Goal: Task Accomplishment & Management: Use online tool/utility

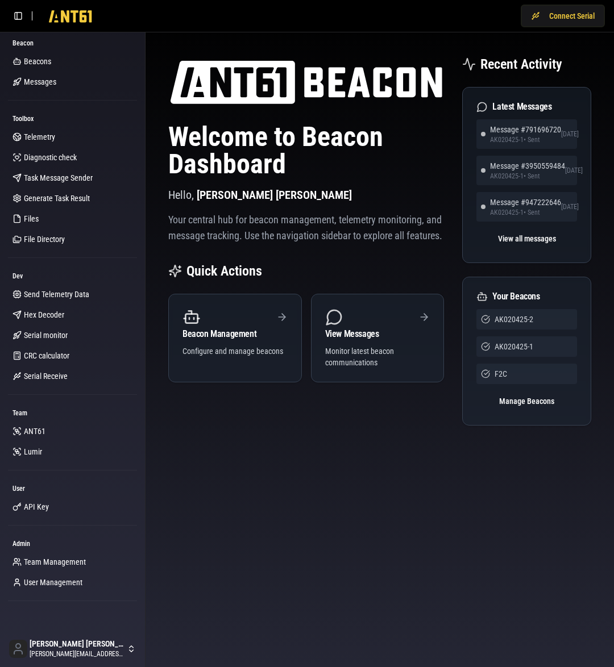
click at [540, 31] on div "Connect Serial" at bounding box center [307, 16] width 614 height 32
click at [567, 22] on button "Connect Serial" at bounding box center [563, 16] width 84 height 23
click at [565, 22] on button "Connect Serial" at bounding box center [563, 16] width 84 height 23
click at [427, 97] on img at bounding box center [306, 82] width 276 height 55
click at [577, 16] on button "Connect Serial" at bounding box center [563, 16] width 84 height 23
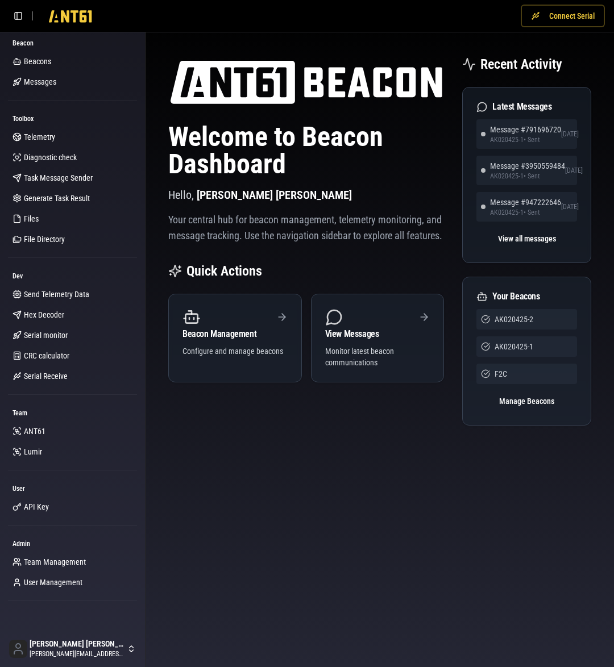
click at [568, 14] on button "Connect Serial" at bounding box center [563, 16] width 84 height 23
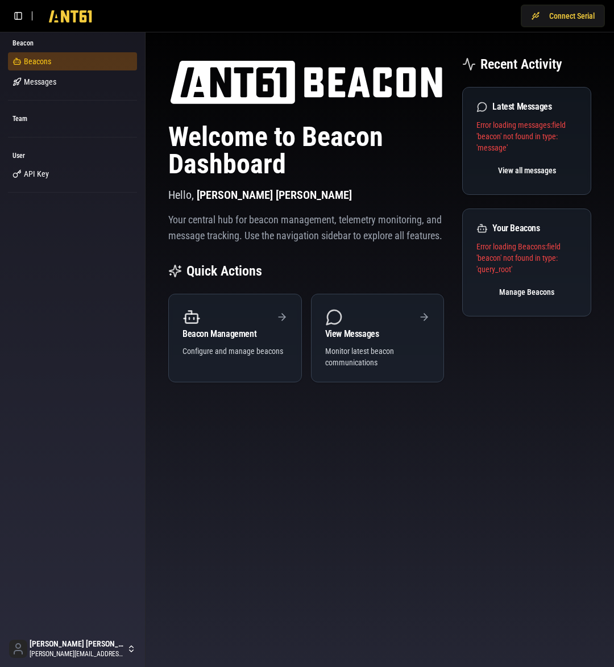
click at [48, 66] on link "Beacons" at bounding box center [72, 61] width 129 height 18
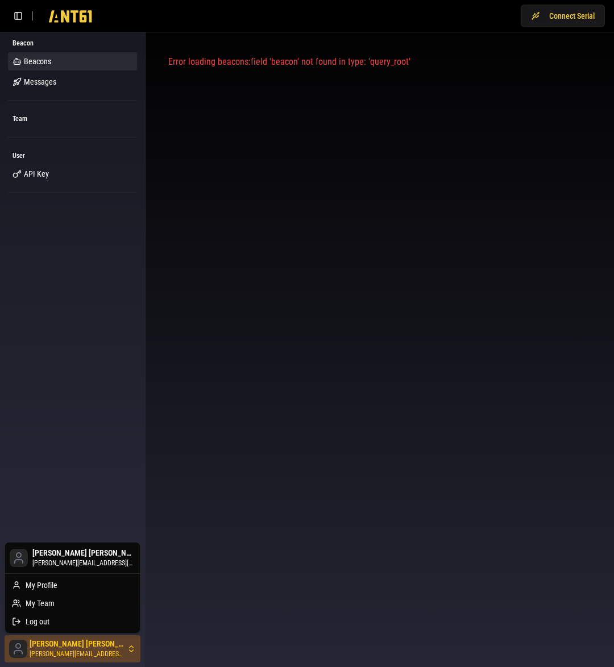
click at [83, 654] on html "Connect Serial Beacon Beacons Messages Team User API Key Kane Jackson kane@ant6…" at bounding box center [307, 333] width 614 height 667
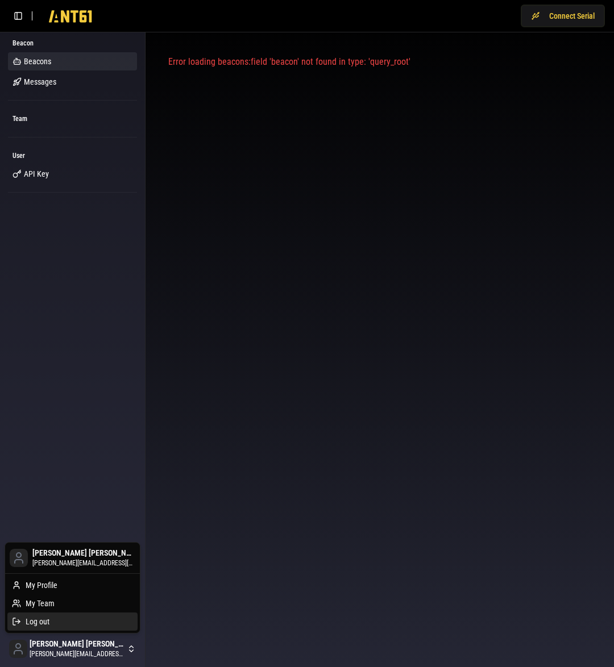
click at [70, 621] on div "Log out" at bounding box center [72, 622] width 130 height 18
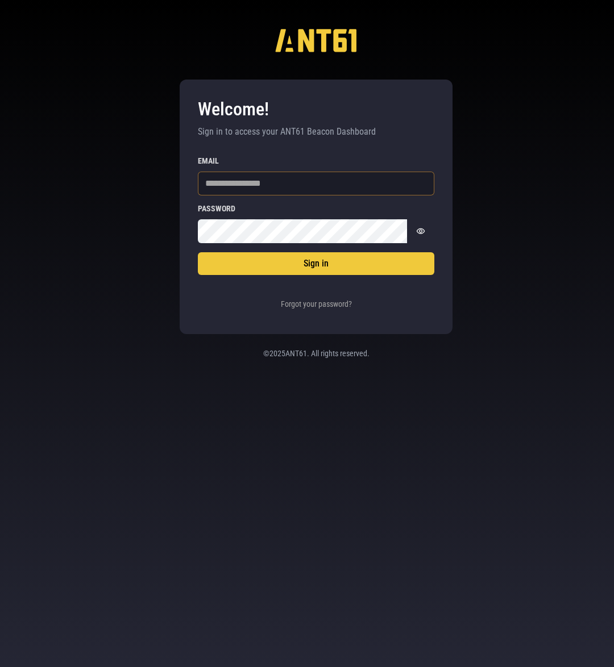
click at [273, 181] on input "Email" at bounding box center [316, 184] width 236 height 24
click at [289, 303] on button "Forgot your password?" at bounding box center [316, 304] width 77 height 23
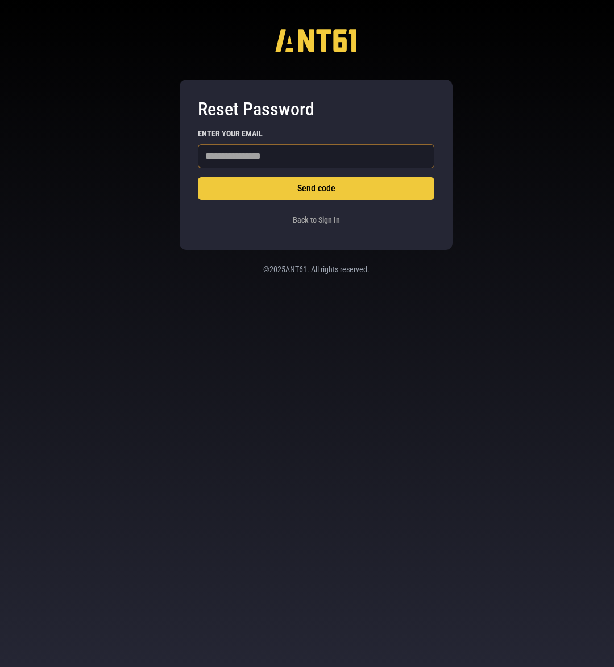
click at [211, 150] on input "Enter your email" at bounding box center [316, 156] width 236 height 24
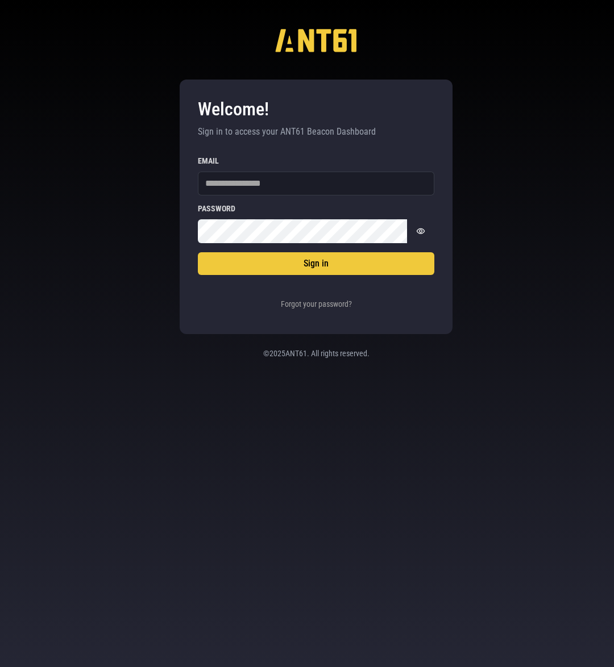
click at [247, 198] on fieldset "Sign in Email Password Password is hidden" at bounding box center [316, 200] width 236 height 86
click at [253, 185] on input "Email" at bounding box center [316, 184] width 236 height 24
type input "**********"
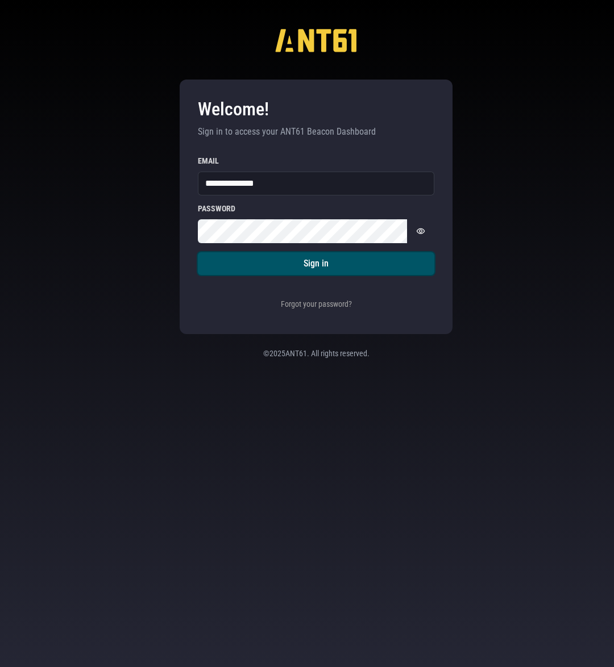
click at [276, 257] on button "Sign in" at bounding box center [316, 263] width 236 height 23
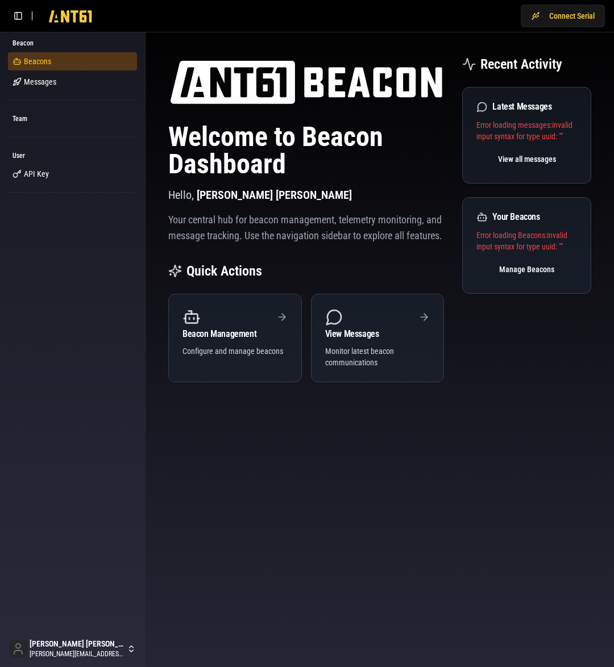
click at [35, 64] on span "Beacons" at bounding box center [37, 61] width 27 height 11
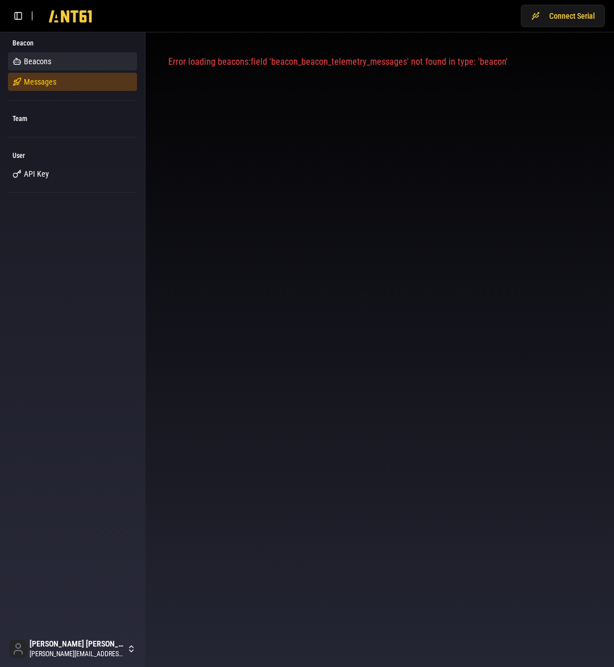
click at [34, 78] on span "Messages" at bounding box center [40, 81] width 32 height 11
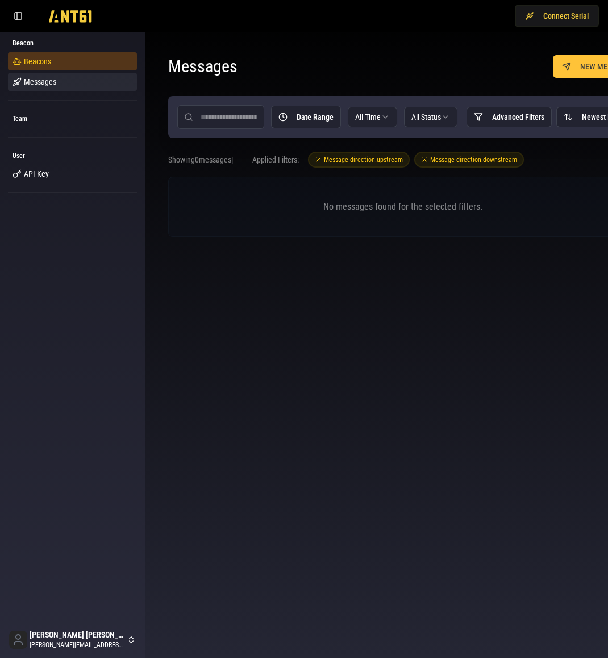
click at [58, 57] on link "Beacons" at bounding box center [72, 61] width 129 height 18
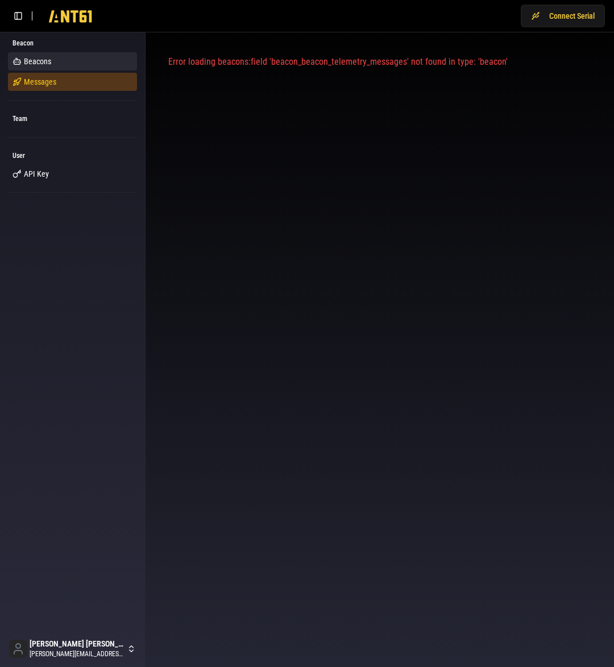
click at [49, 73] on link "Messages" at bounding box center [72, 82] width 129 height 18
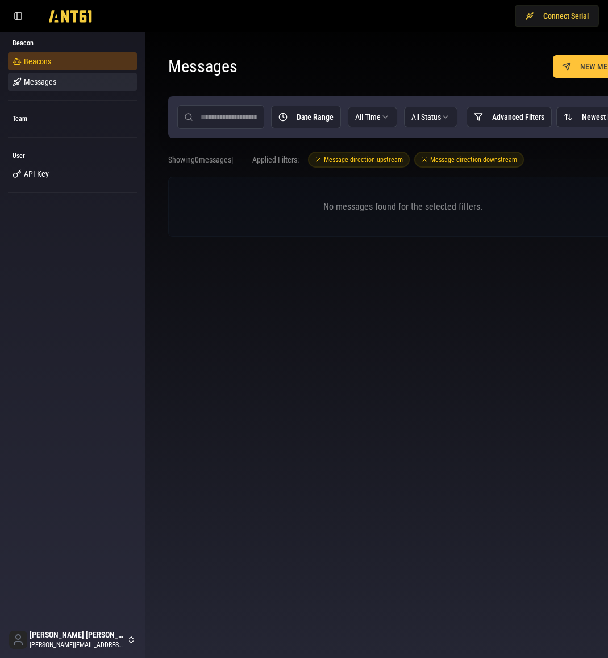
click at [61, 64] on link "Beacons" at bounding box center [72, 61] width 129 height 18
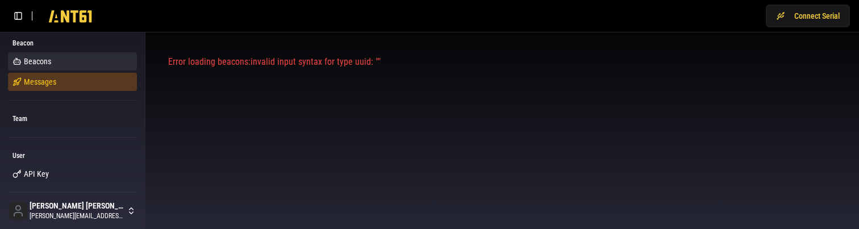
click at [51, 84] on link "Messages" at bounding box center [72, 82] width 129 height 18
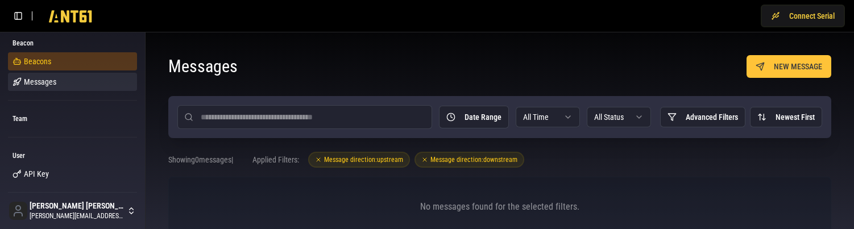
click at [64, 68] on link "Beacons" at bounding box center [72, 61] width 129 height 18
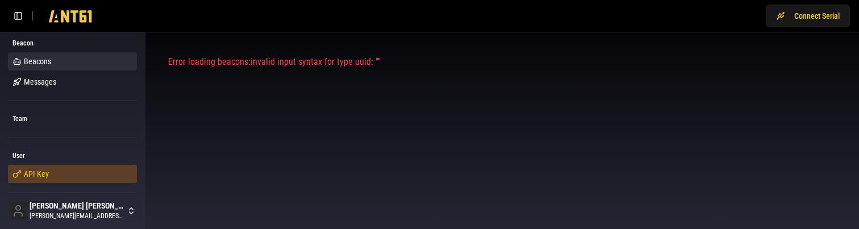
click at [28, 173] on span "API Key" at bounding box center [36, 173] width 25 height 11
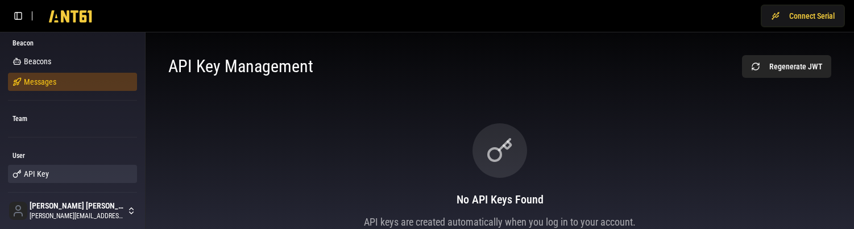
click at [53, 81] on link "Messages" at bounding box center [72, 82] width 129 height 18
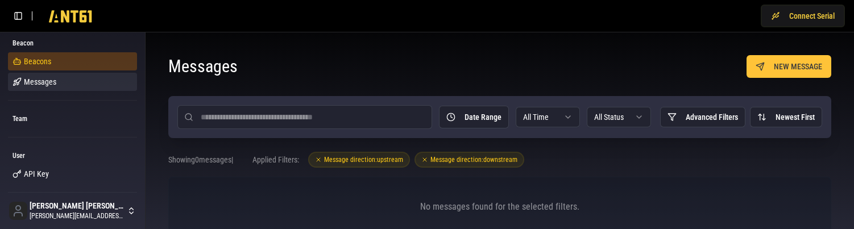
click at [44, 63] on span "Beacons" at bounding box center [37, 61] width 27 height 11
